Goal: Information Seeking & Learning: Check status

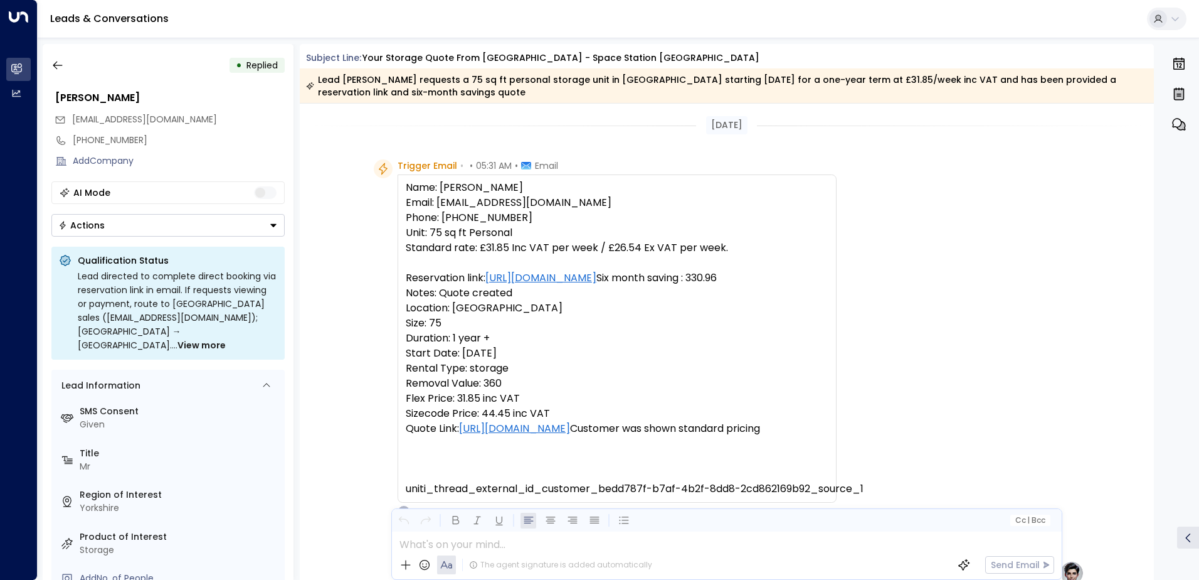
click at [272, 222] on icon "Button group with a nested menu" at bounding box center [273, 225] width 9 height 9
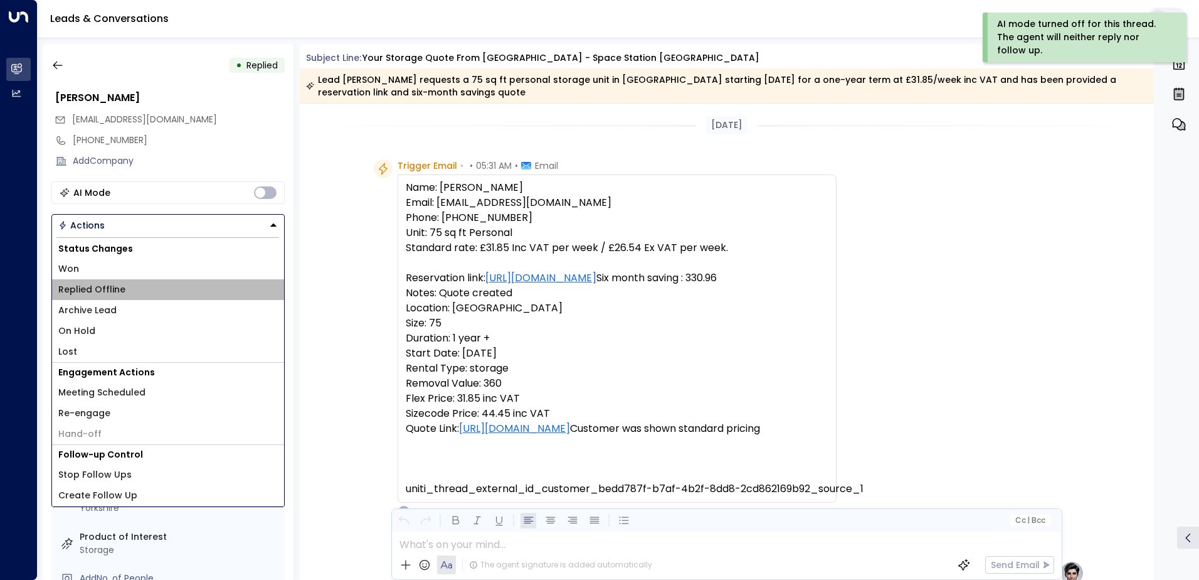
click at [103, 291] on span "Replied Offline" at bounding box center [91, 289] width 67 height 13
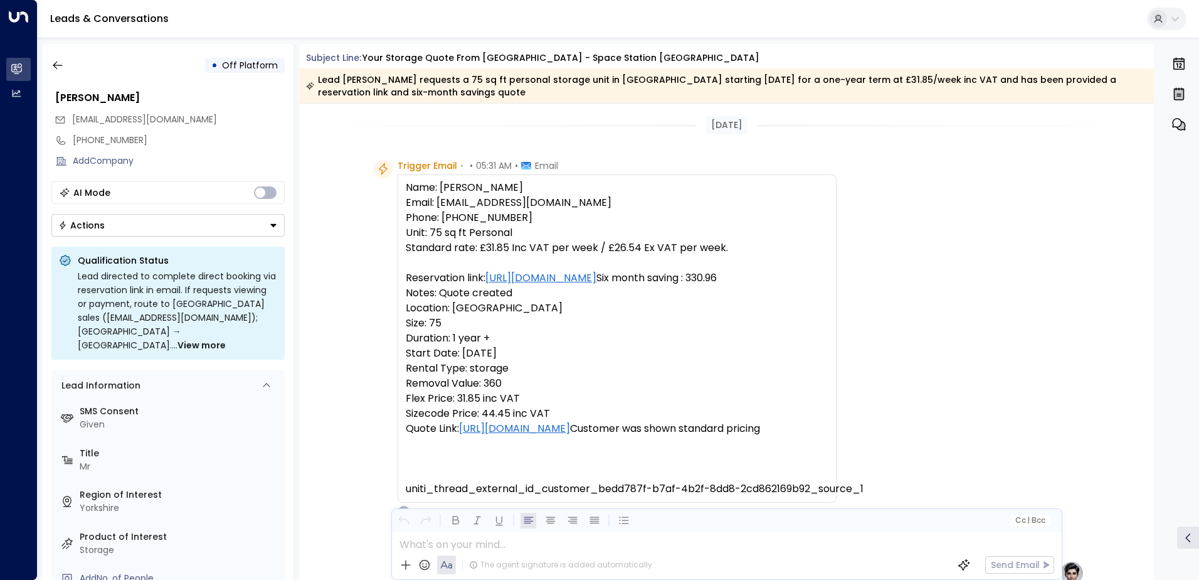
click at [51, 62] on icon "button" at bounding box center [57, 65] width 13 height 13
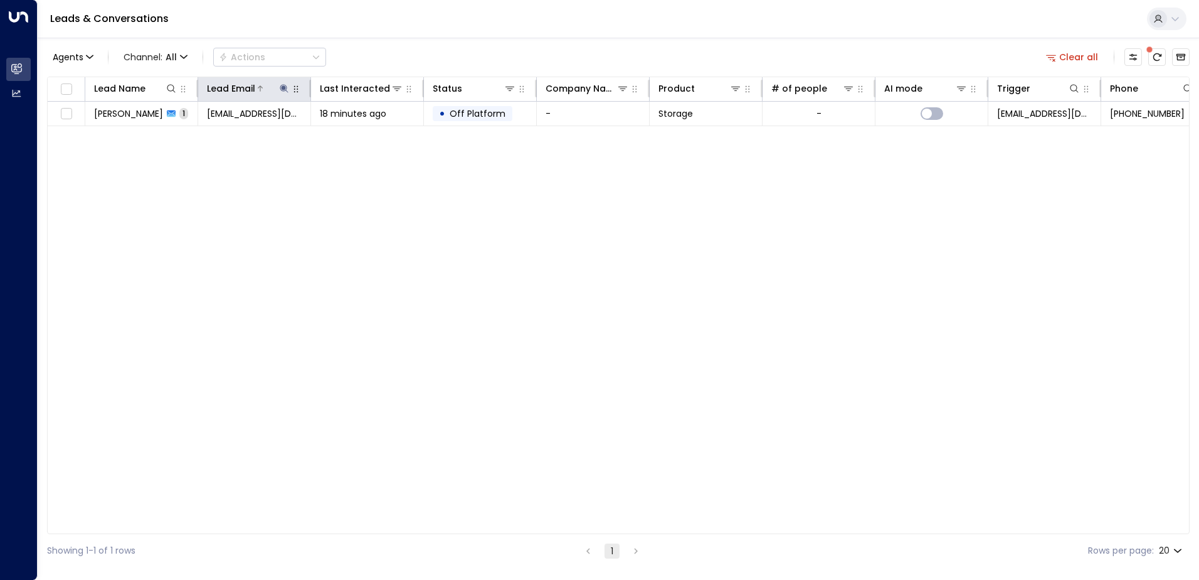
click at [285, 87] on icon at bounding box center [284, 88] width 8 height 8
click at [364, 133] on icon "button" at bounding box center [363, 134] width 8 height 8
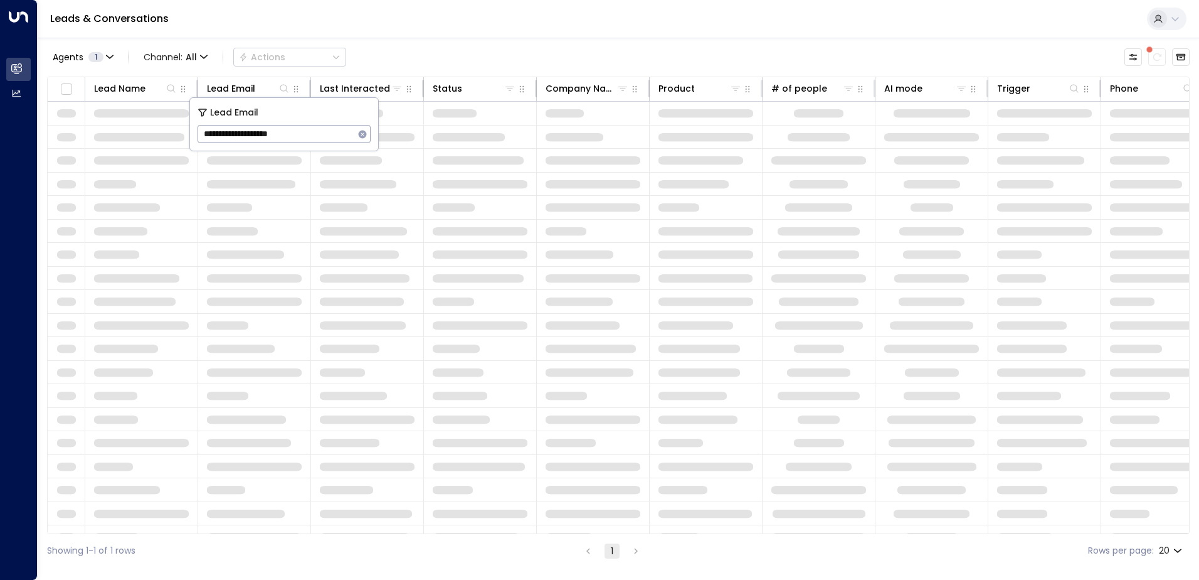
click at [351, 22] on div "Leads & Conversations" at bounding box center [619, 19] width 1162 height 38
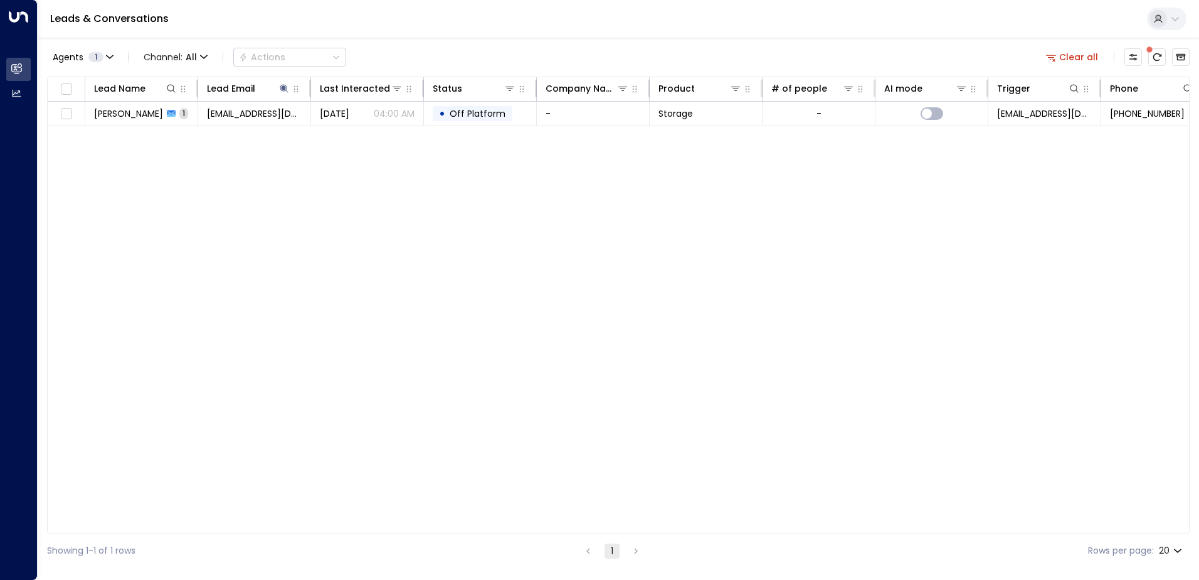
click at [132, 116] on span "[PERSON_NAME]" at bounding box center [128, 113] width 69 height 13
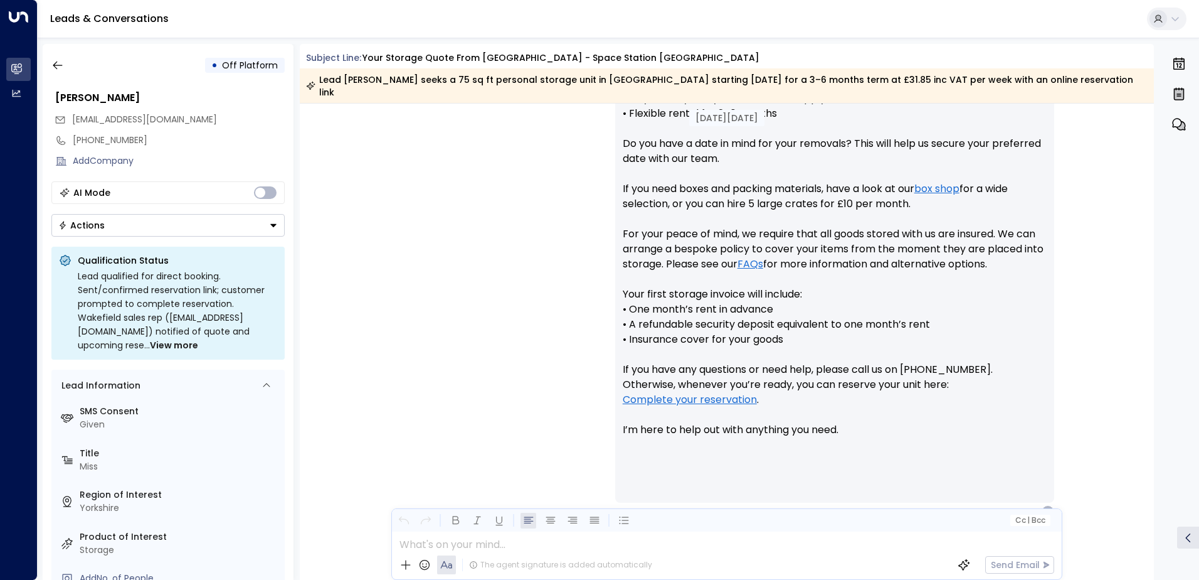
scroll to position [645, 0]
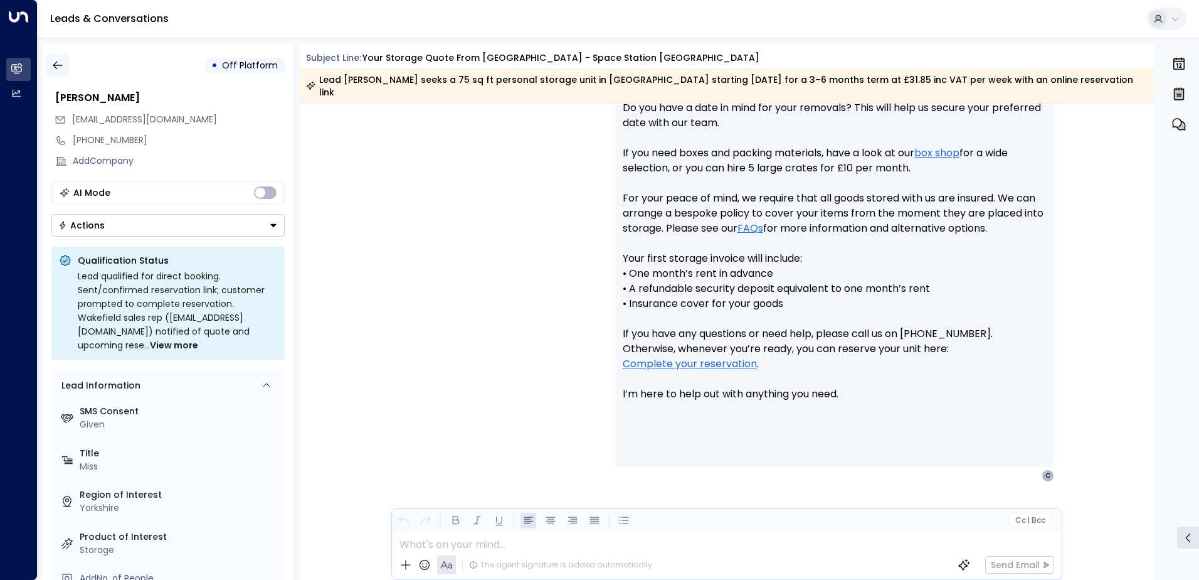
click at [59, 65] on icon "button" at bounding box center [57, 65] width 13 height 13
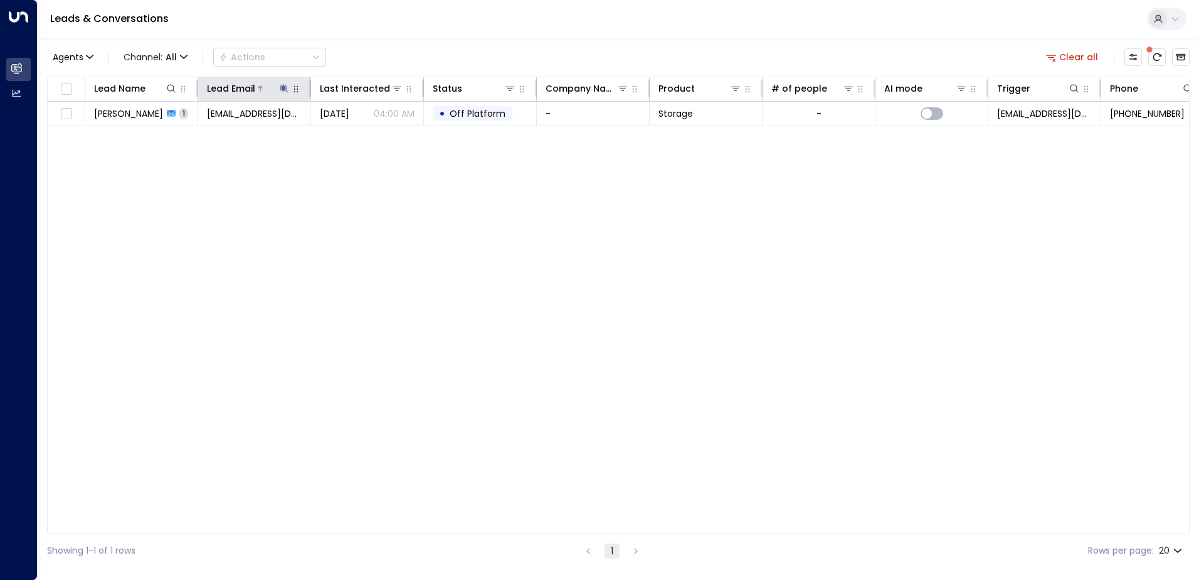
click at [284, 88] on icon at bounding box center [284, 88] width 8 height 8
click at [365, 135] on icon "button" at bounding box center [363, 134] width 8 height 8
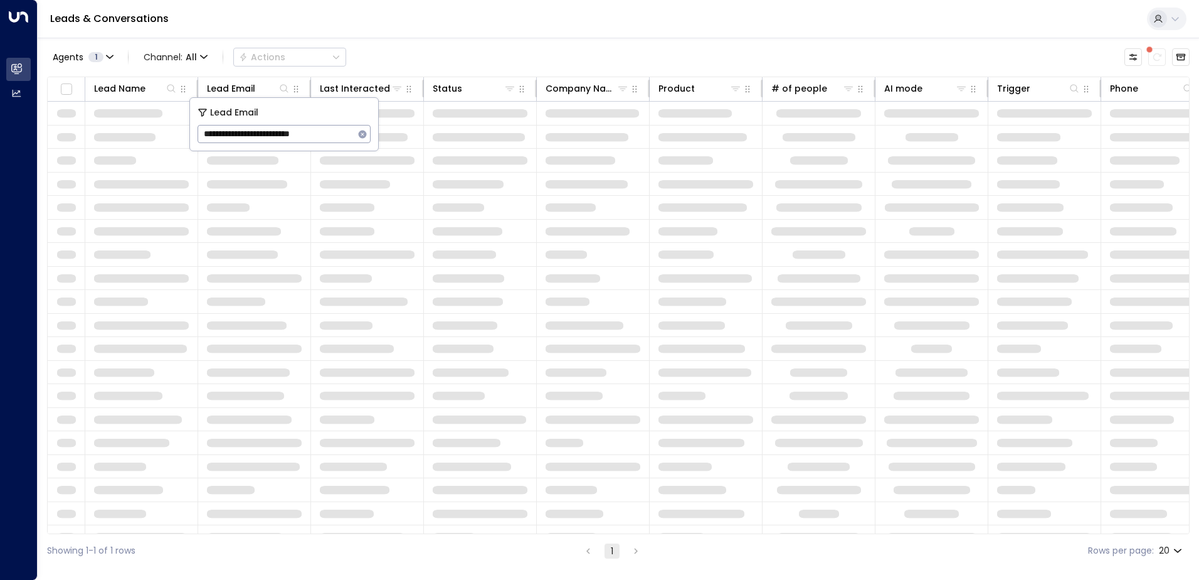
click at [381, 19] on div "Leads & Conversations" at bounding box center [619, 19] width 1162 height 38
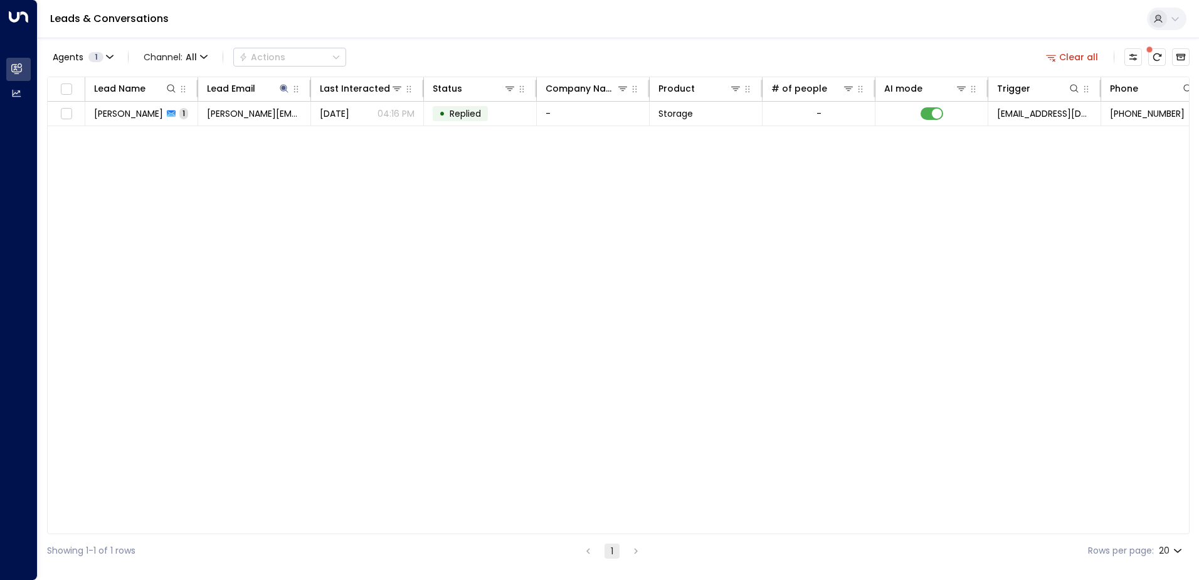
click at [129, 117] on span "[PERSON_NAME]" at bounding box center [128, 113] width 69 height 13
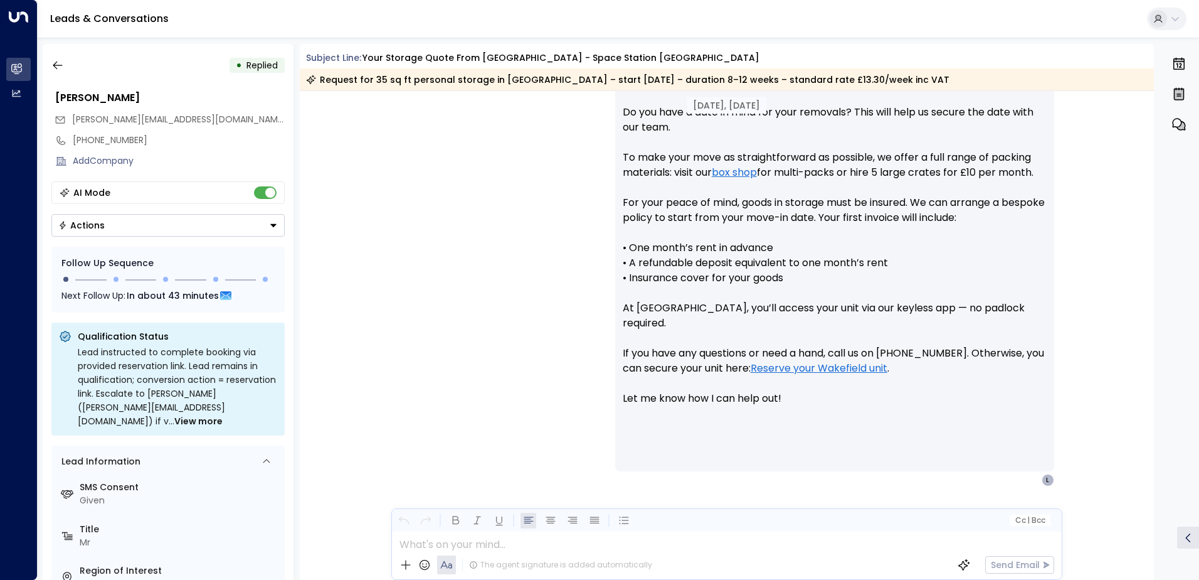
scroll to position [615, 0]
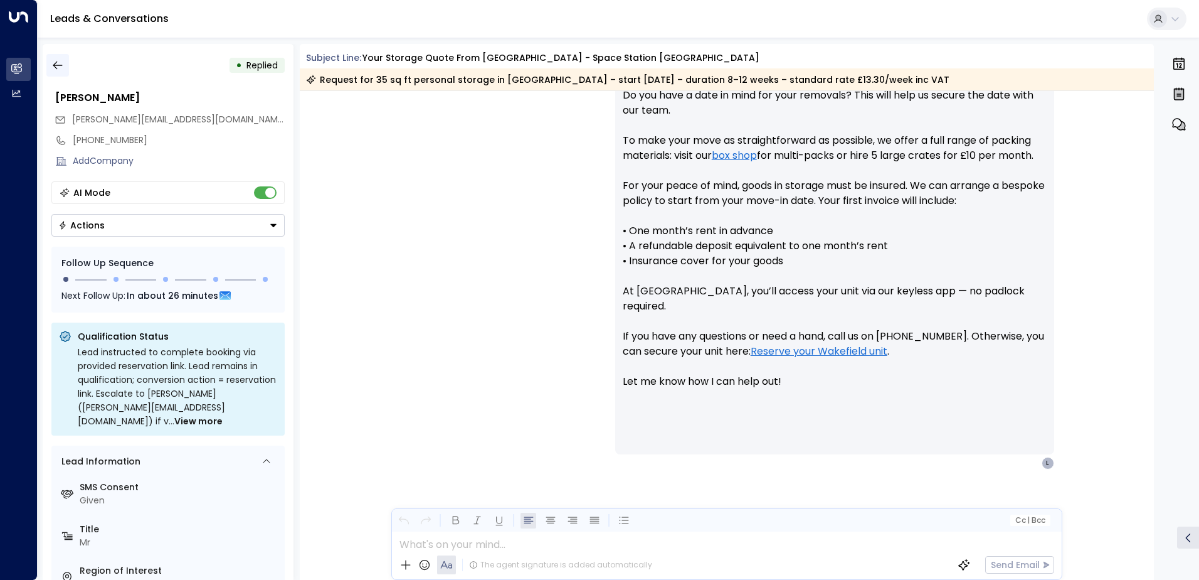
click at [54, 61] on icon "button" at bounding box center [57, 65] width 13 height 13
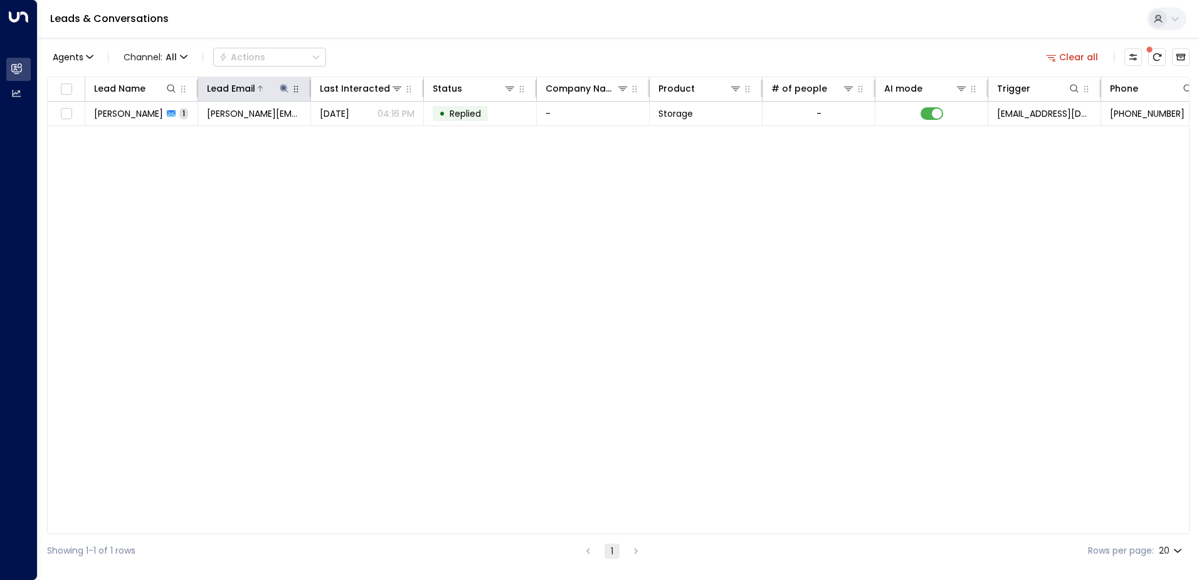
click at [282, 91] on icon at bounding box center [284, 88] width 10 height 10
click at [361, 137] on icon "button" at bounding box center [363, 134] width 8 height 8
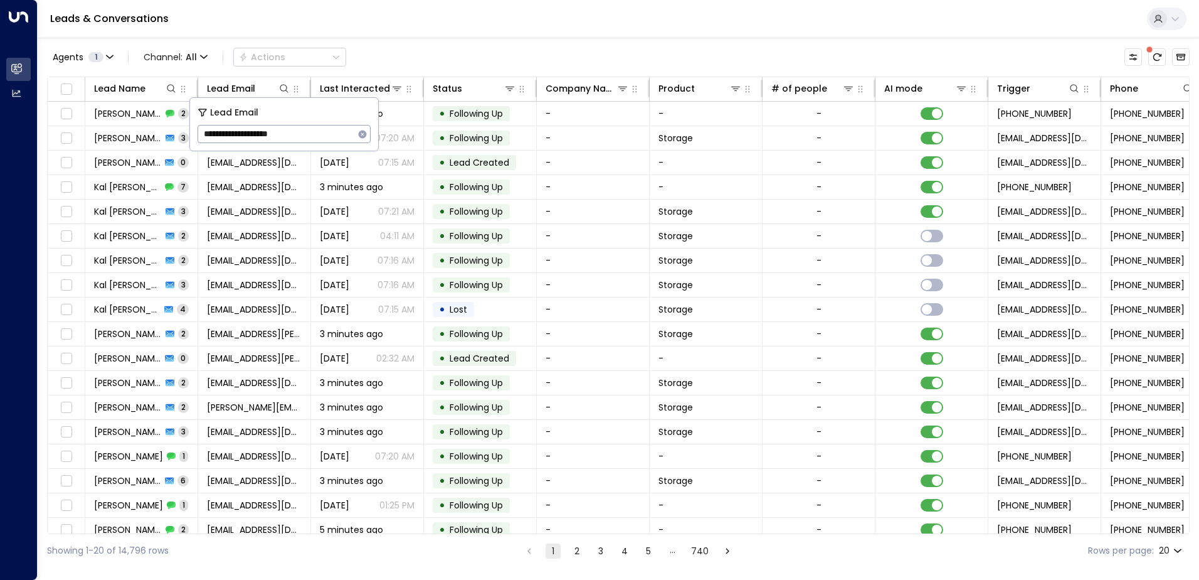
click at [344, 23] on div "Leads & Conversations" at bounding box center [619, 19] width 1162 height 38
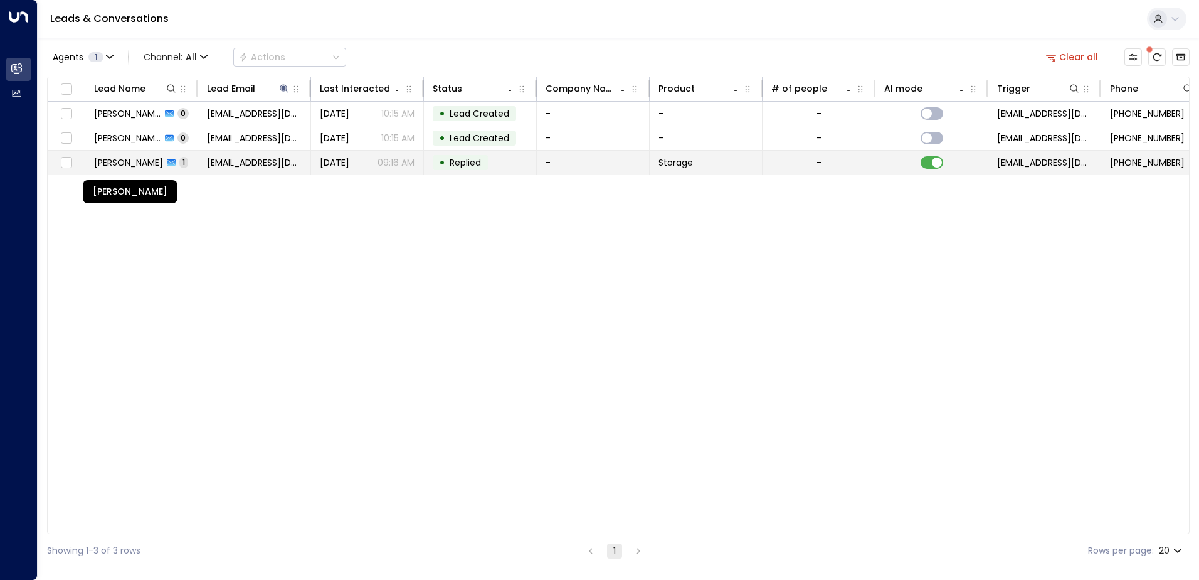
click at [127, 167] on span "[PERSON_NAME]" at bounding box center [128, 162] width 69 height 13
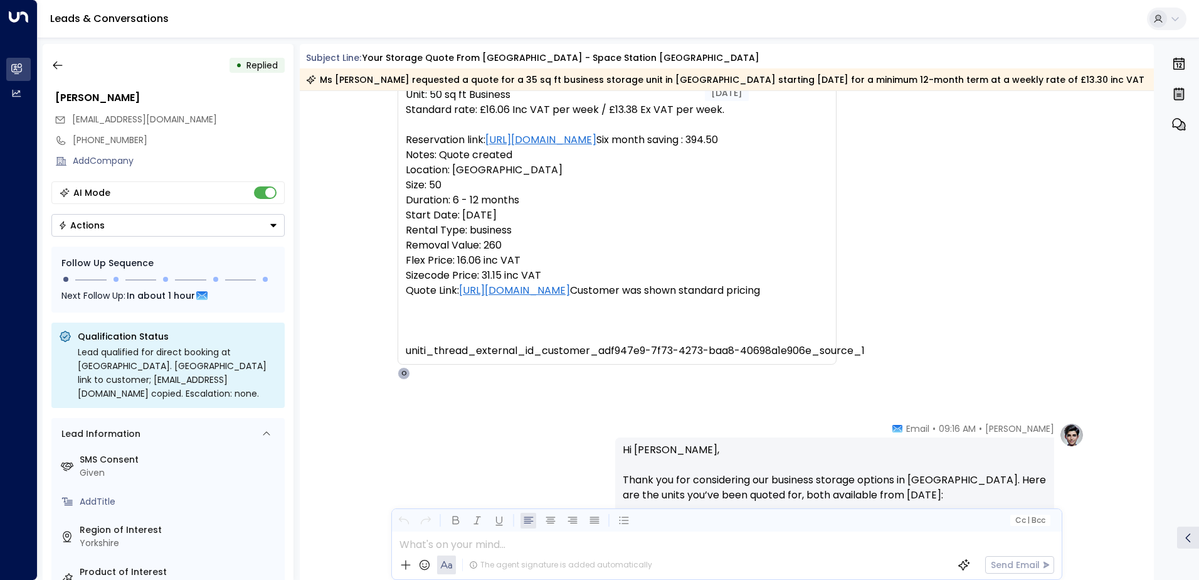
scroll to position [63, 0]
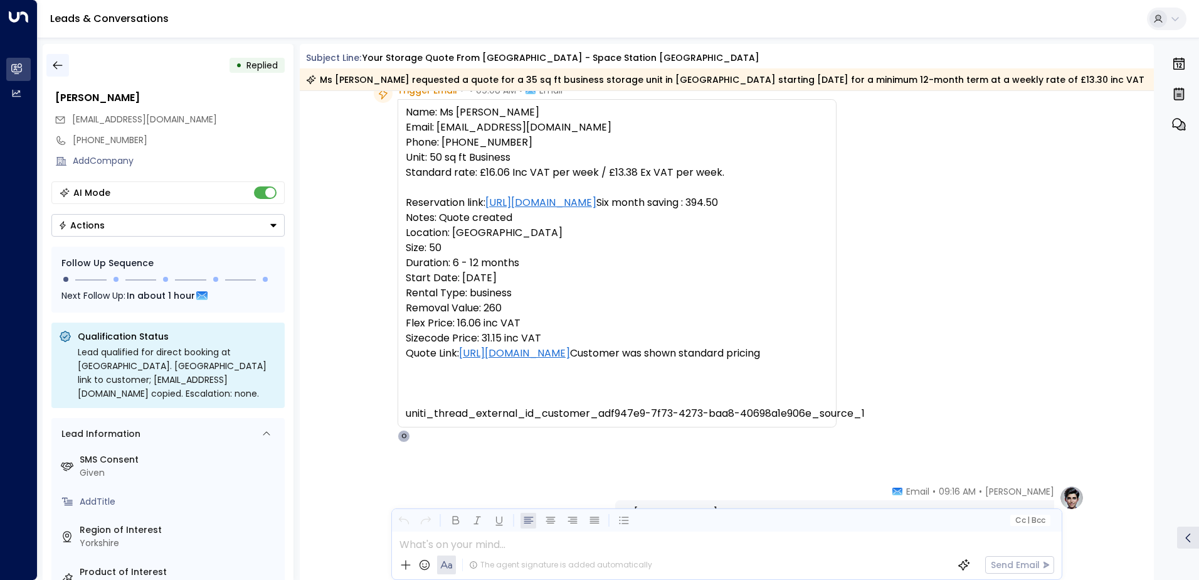
click at [63, 65] on icon "button" at bounding box center [57, 65] width 13 height 13
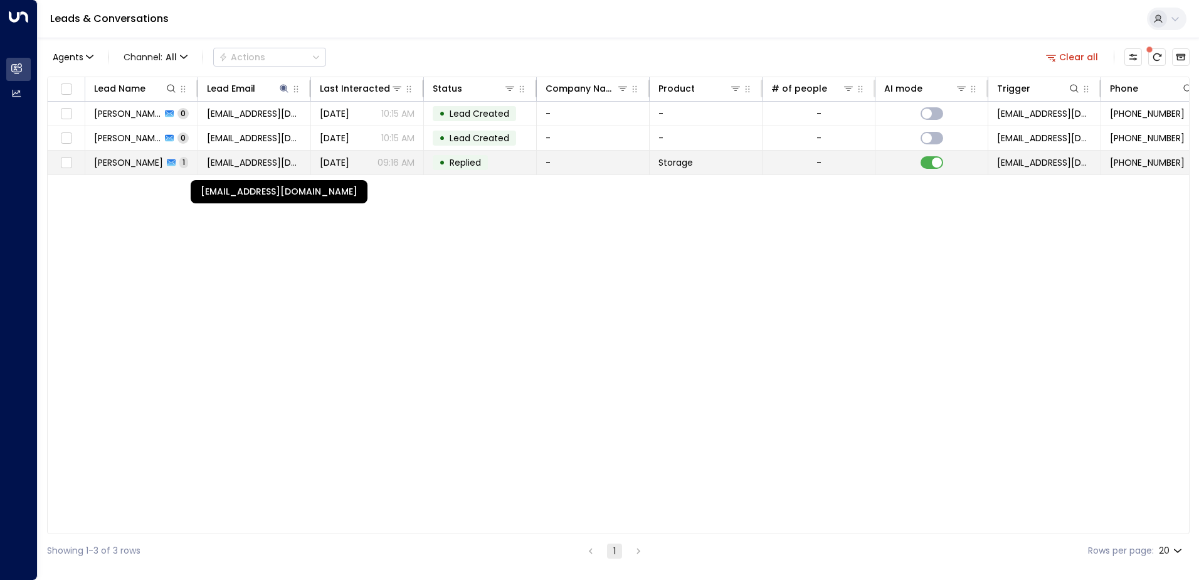
click at [245, 166] on span "[EMAIL_ADDRESS][DOMAIN_NAME]" at bounding box center [254, 162] width 95 height 13
